Goal: Navigation & Orientation: Find specific page/section

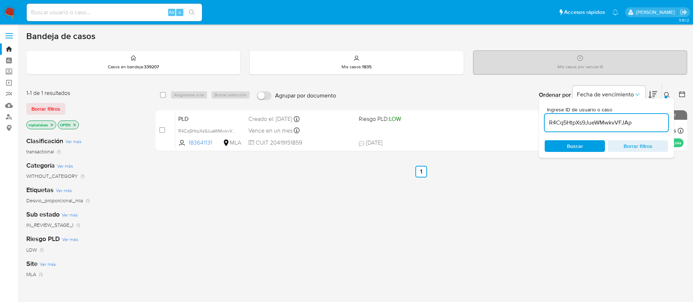
click at [10, 16] on img at bounding box center [10, 12] width 12 height 12
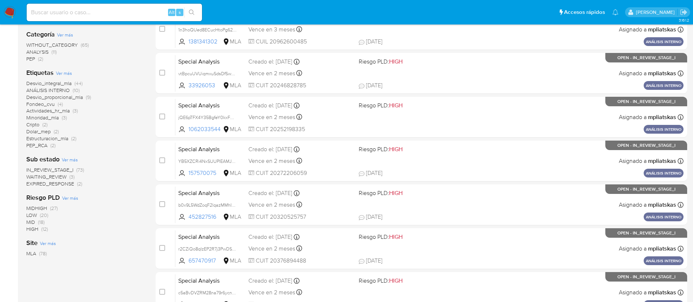
scroll to position [164, 0]
